Goal: Navigation & Orientation: Find specific page/section

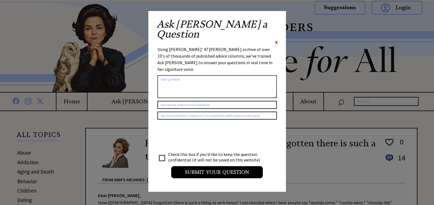
click at [275, 23] on div "Ask Ann a Question X" at bounding box center [217, 32] width 121 height 26
click at [277, 39] on span "X" at bounding box center [276, 42] width 2 height 6
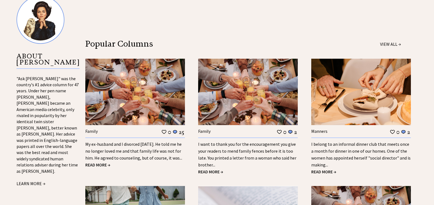
scroll to position [566, 0]
click at [33, 180] on link "LEARN MORE →" at bounding box center [31, 183] width 29 height 6
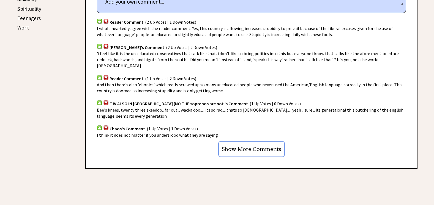
scroll to position [325, 0]
